Goal: Navigation & Orientation: Find specific page/section

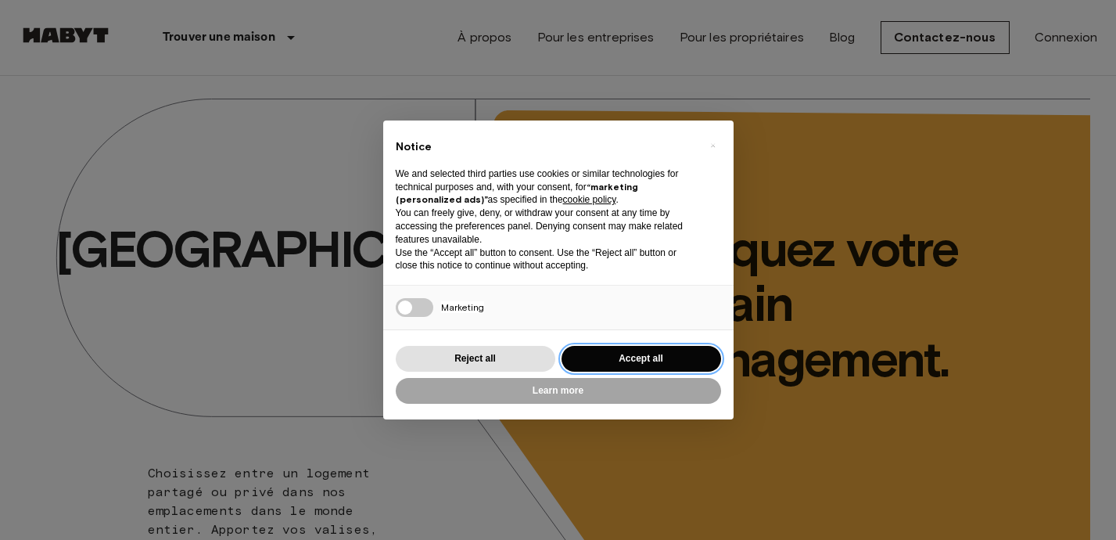
click at [606, 360] on button "Accept all" at bounding box center [641, 359] width 160 height 26
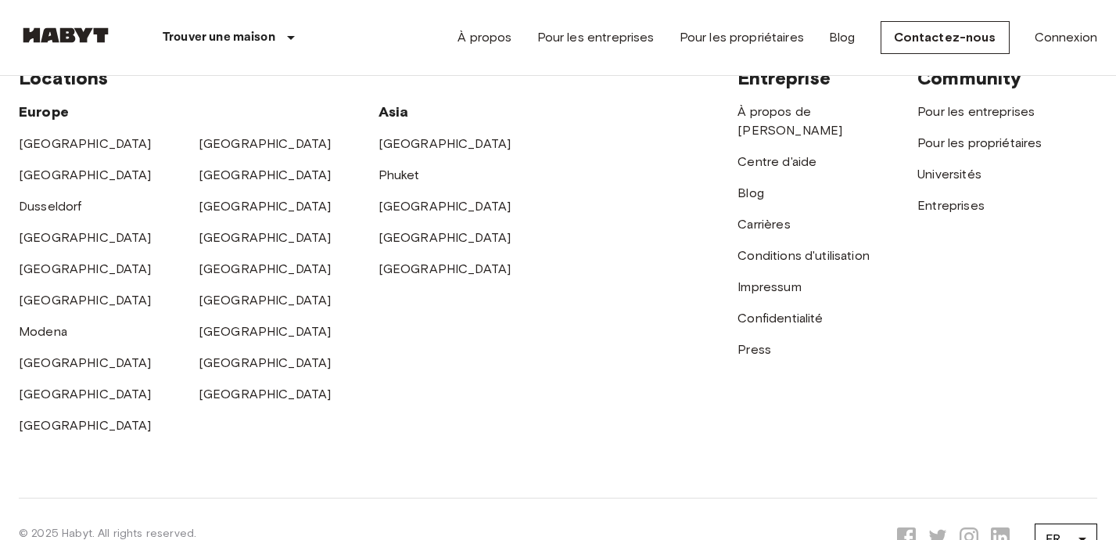
scroll to position [4157, 0]
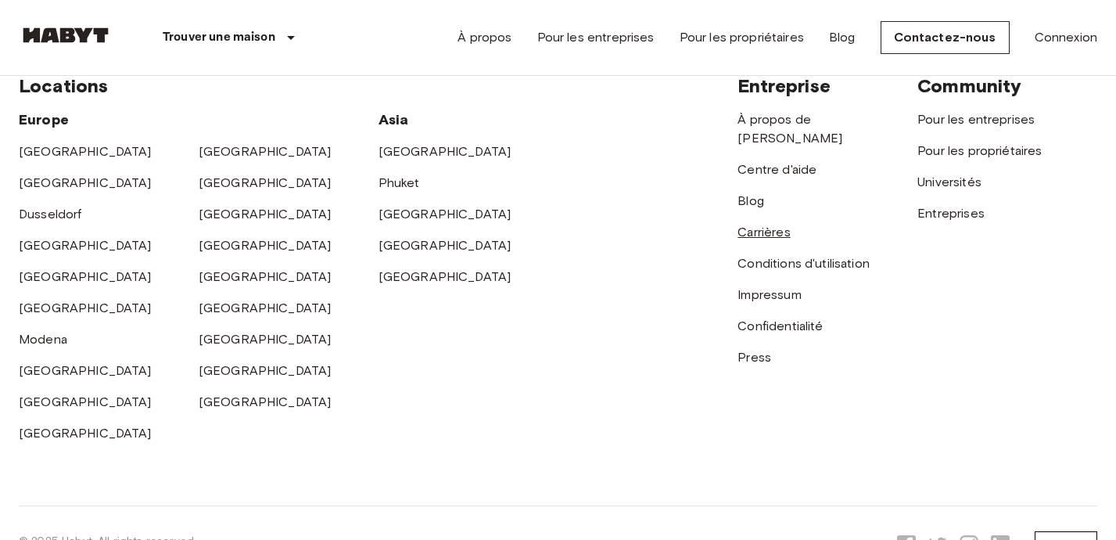
click at [756, 224] on link "Carrières" at bounding box center [763, 231] width 52 height 15
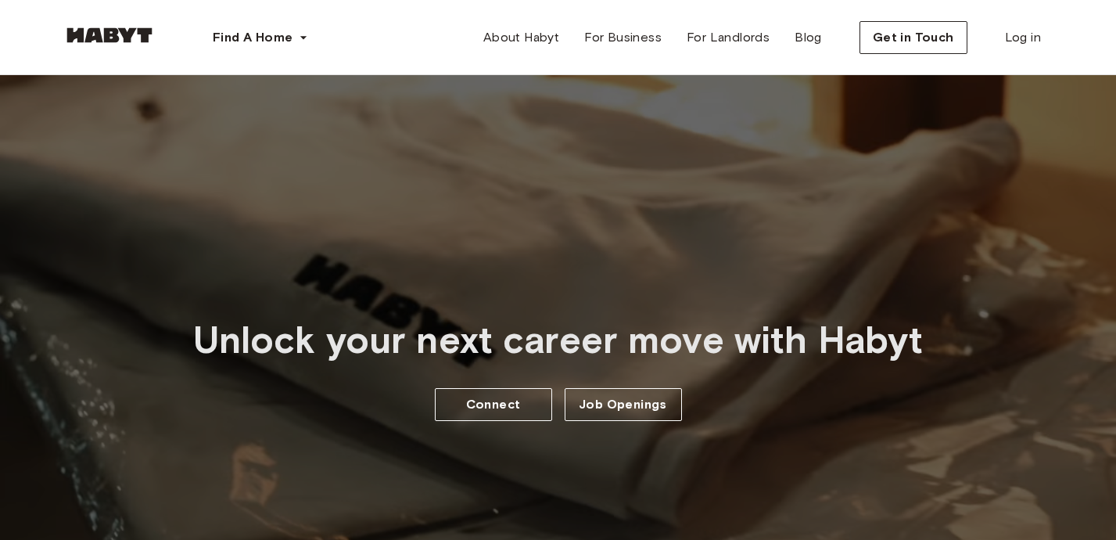
scroll to position [65, 0]
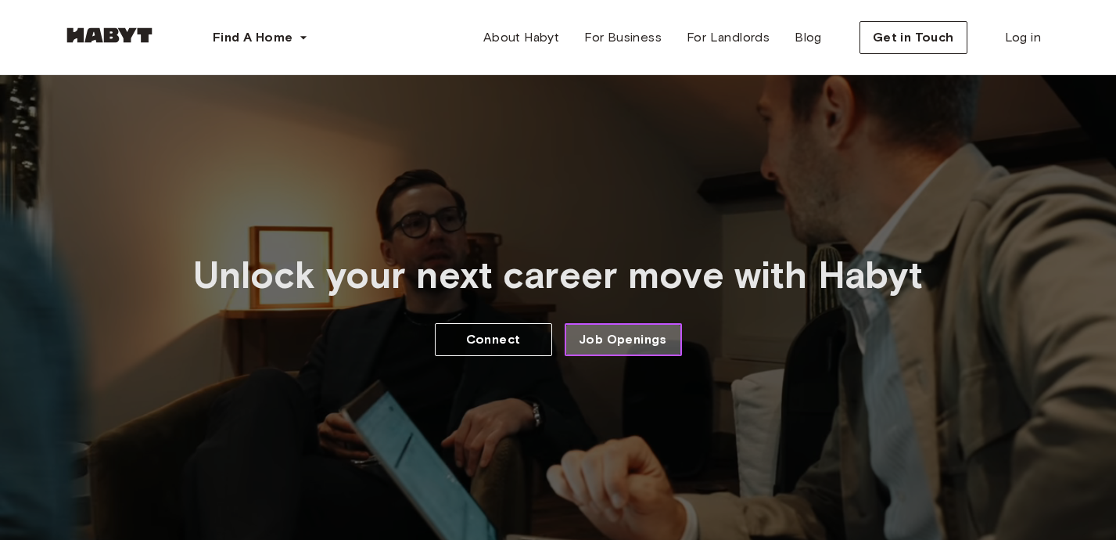
click at [627, 349] on link "Job Openings" at bounding box center [623, 339] width 117 height 33
